Goal: Information Seeking & Learning: Find specific page/section

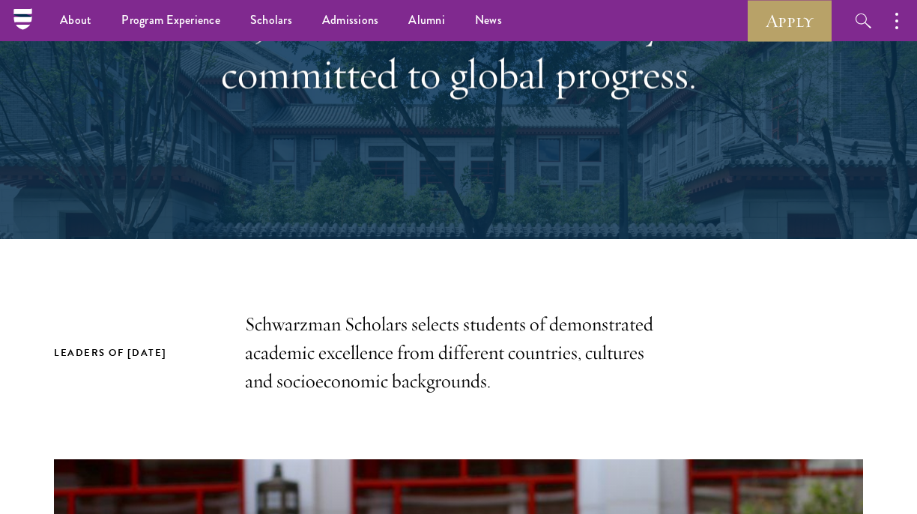
scroll to position [58, 0]
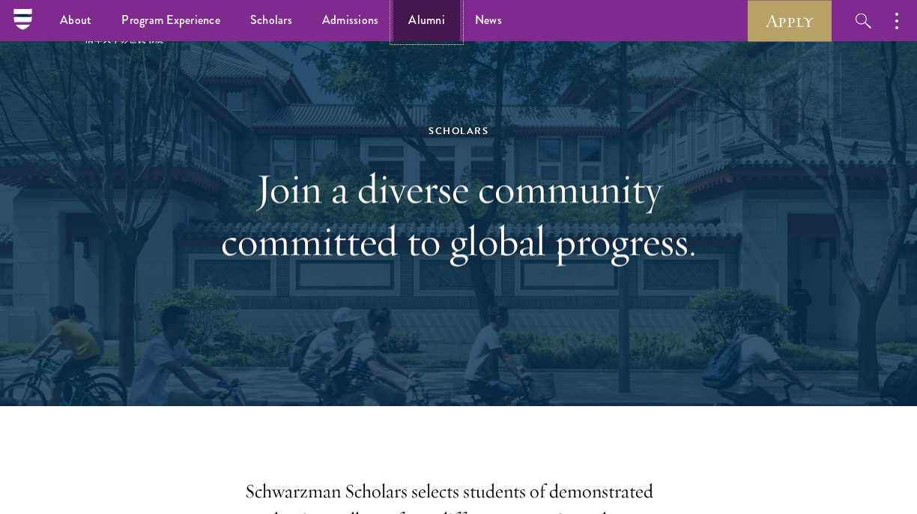
click at [409, 16] on link "Alumni" at bounding box center [426, 20] width 67 height 41
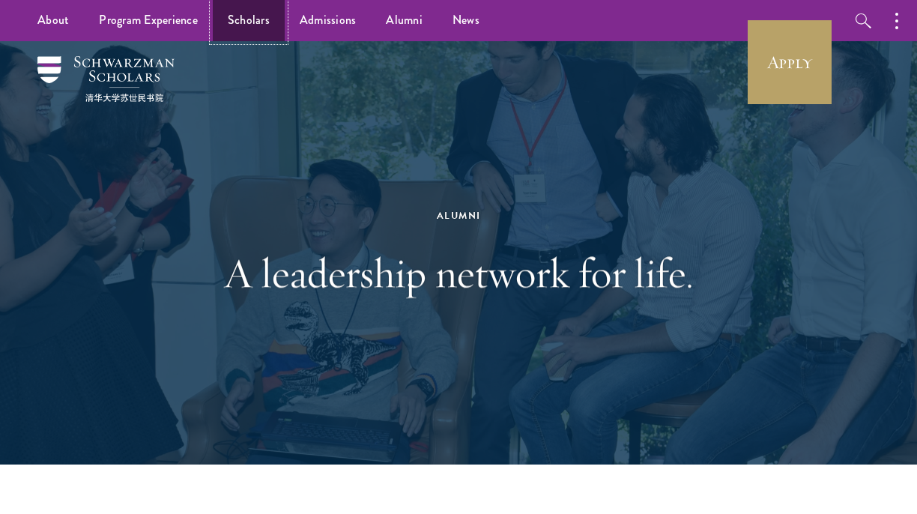
click at [237, 16] on link "Scholars" at bounding box center [249, 20] width 72 height 41
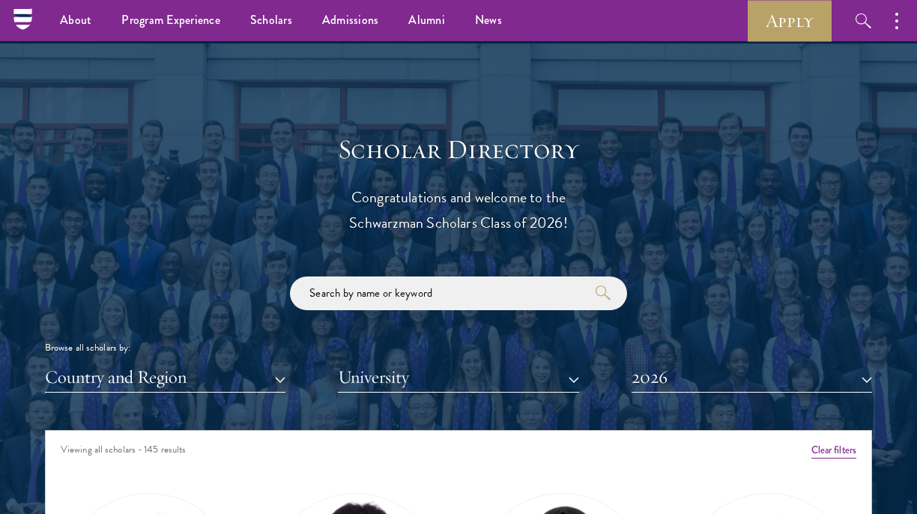
scroll to position [1522, 0]
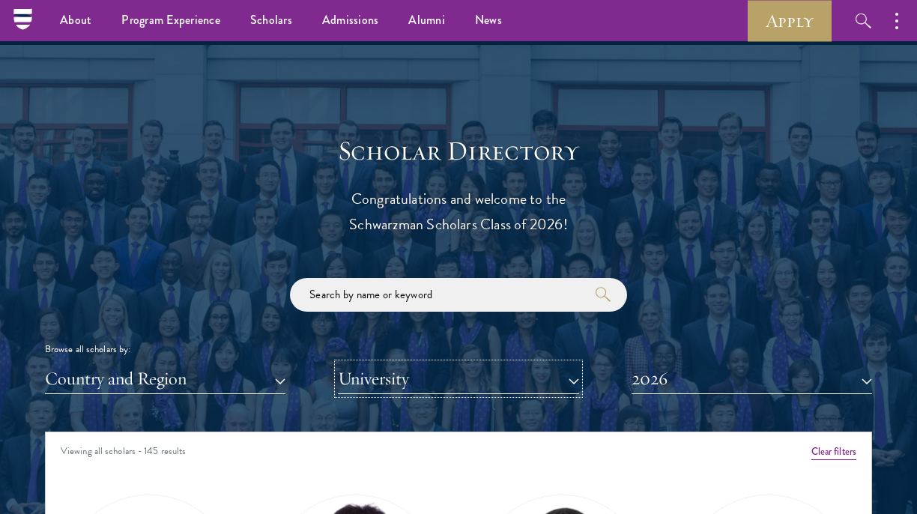
click at [365, 378] on button "University" at bounding box center [458, 378] width 240 height 31
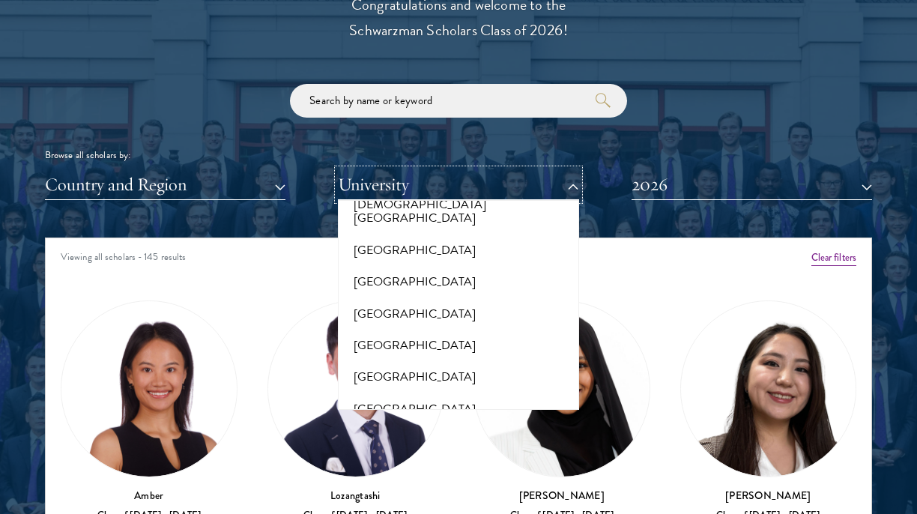
scroll to position [1988, 0]
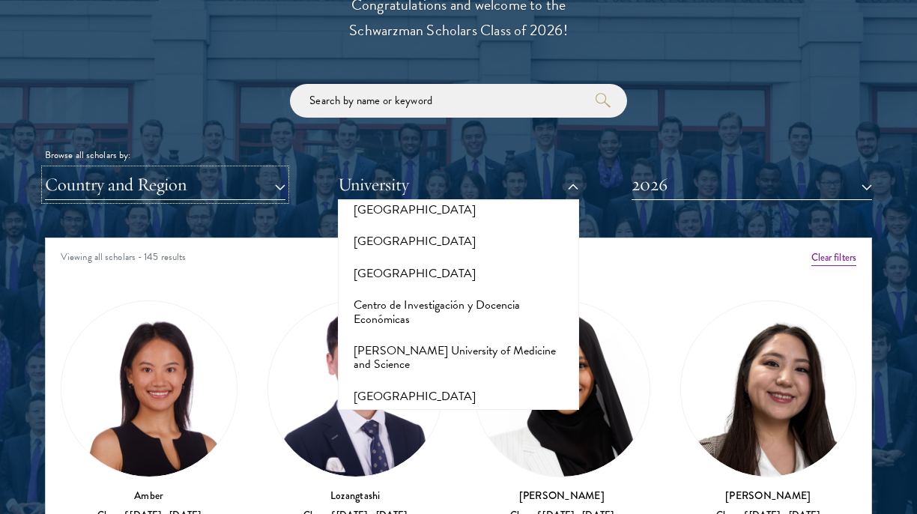
click at [133, 177] on button "Country and Region" at bounding box center [165, 184] width 240 height 31
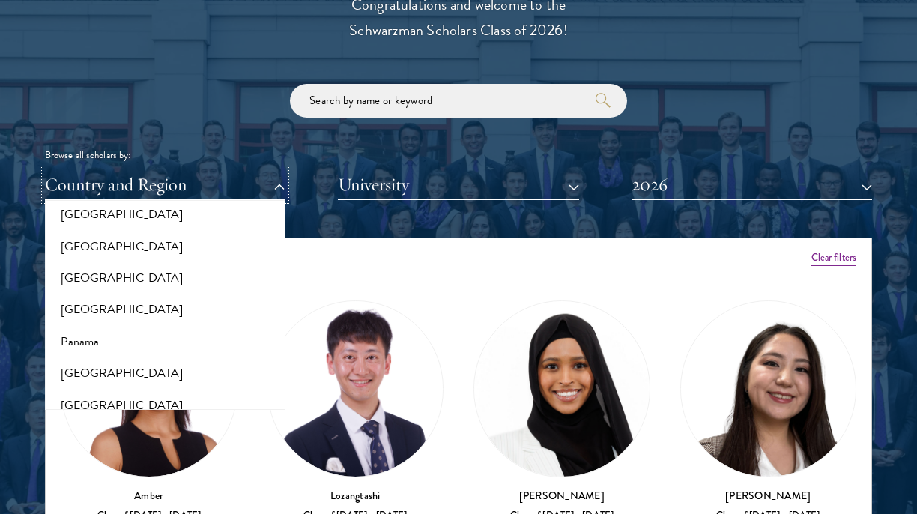
scroll to position [2153, 0]
click at [94, 390] on button "[GEOGRAPHIC_DATA]" at bounding box center [164, 405] width 231 height 31
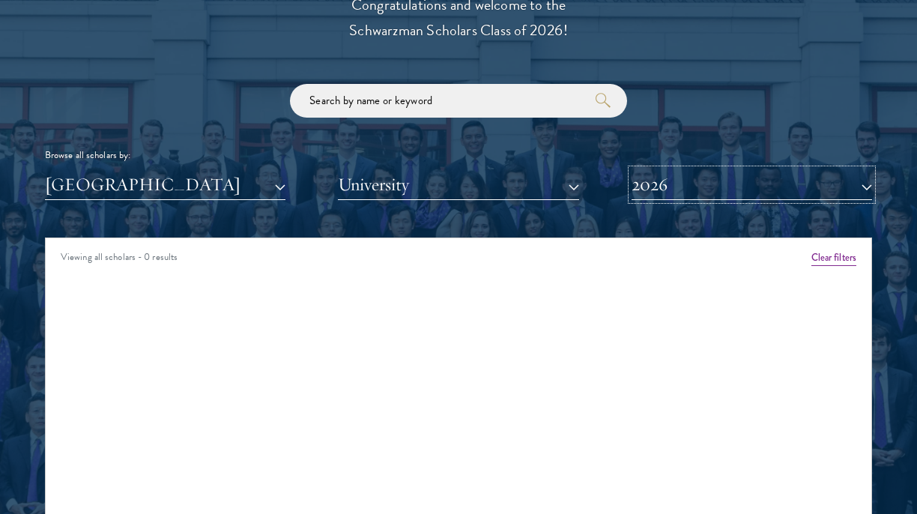
click at [657, 193] on button "2026" at bounding box center [751, 184] width 240 height 31
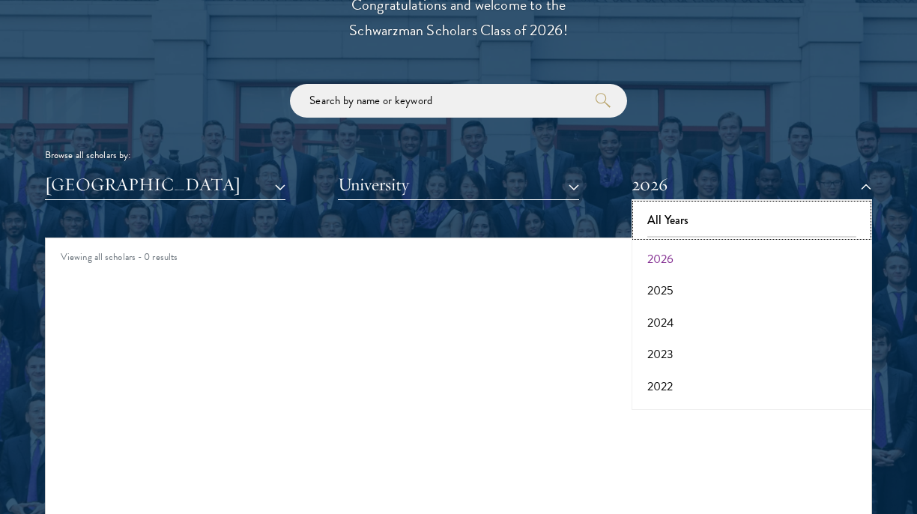
click at [676, 225] on button "All Years" at bounding box center [751, 219] width 231 height 31
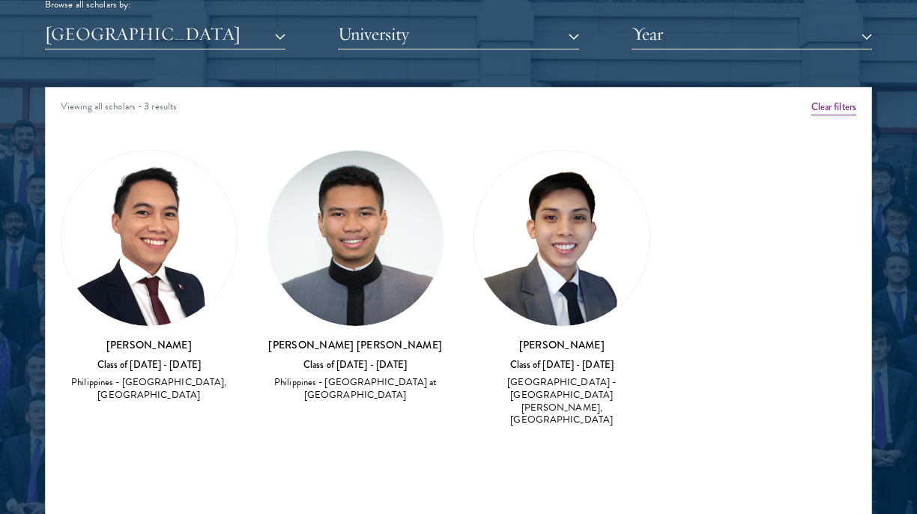
scroll to position [1946, 0]
